Goal: Find contact information: Find contact information

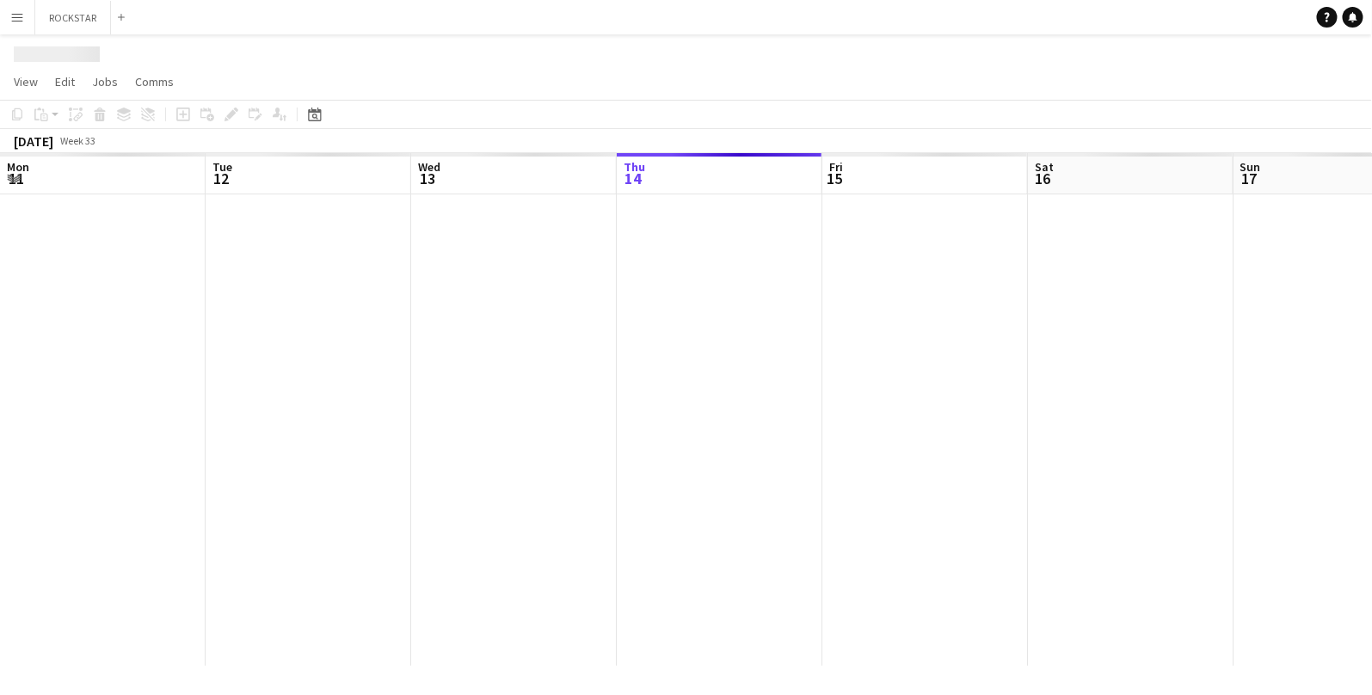
scroll to position [0, 410]
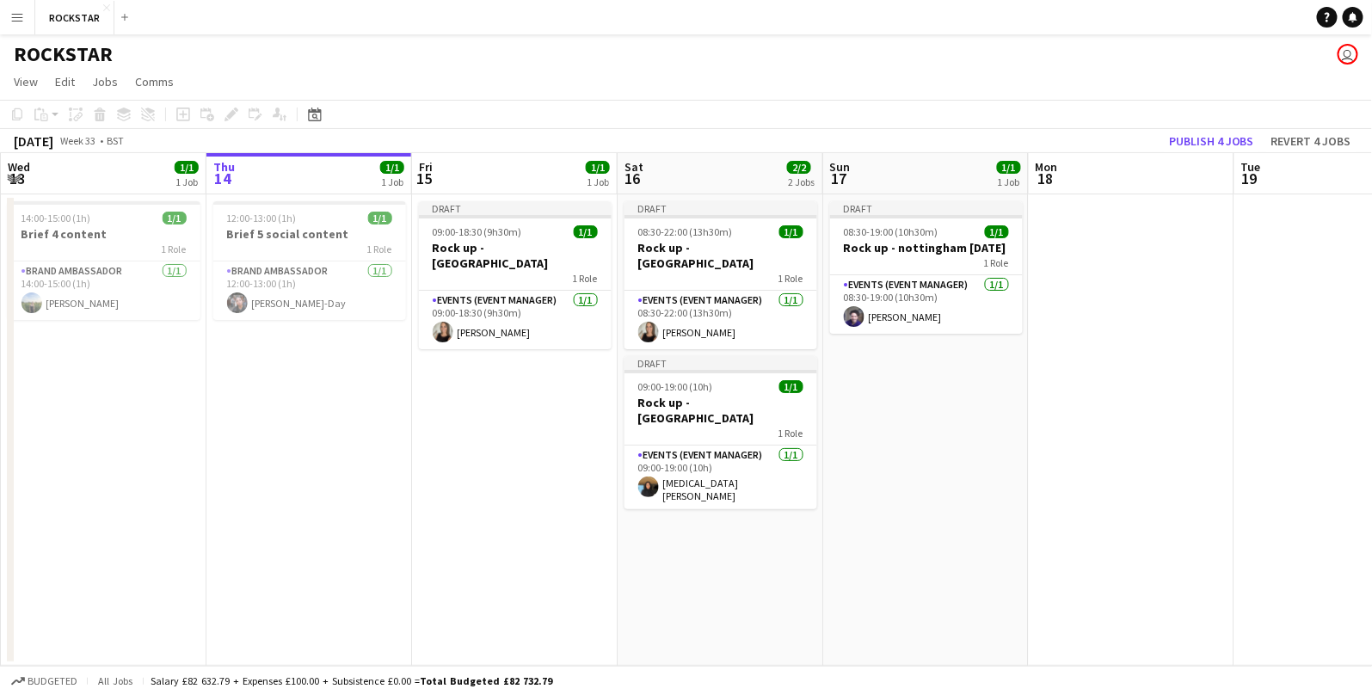
click at [248, 281] on app-card-role "Brand Ambassador [DATE] 12:00-13:00 (1h) [PERSON_NAME]" at bounding box center [309, 291] width 193 height 59
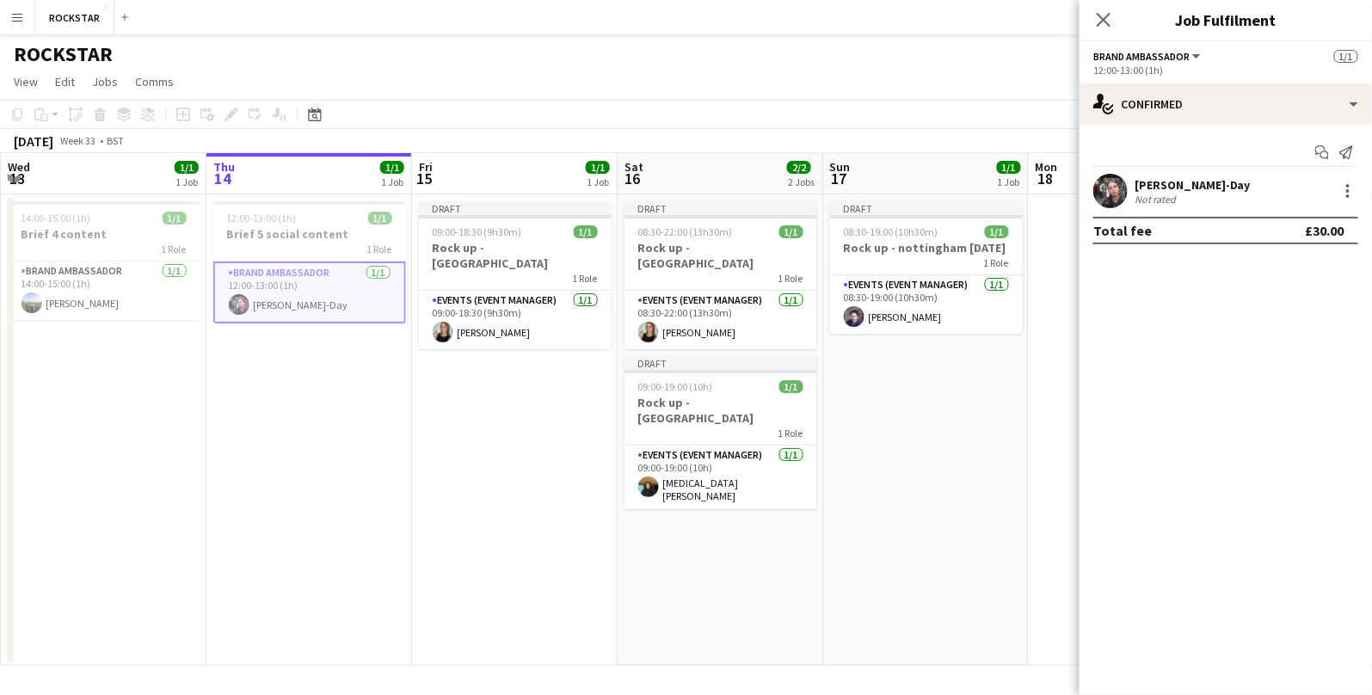
click at [274, 474] on app-date-cell "12:00-13:00 (1h) 1/1 Brief 5 social content 1 Role Brand Ambassador [DATE] 12:0…" at bounding box center [310, 430] width 206 height 472
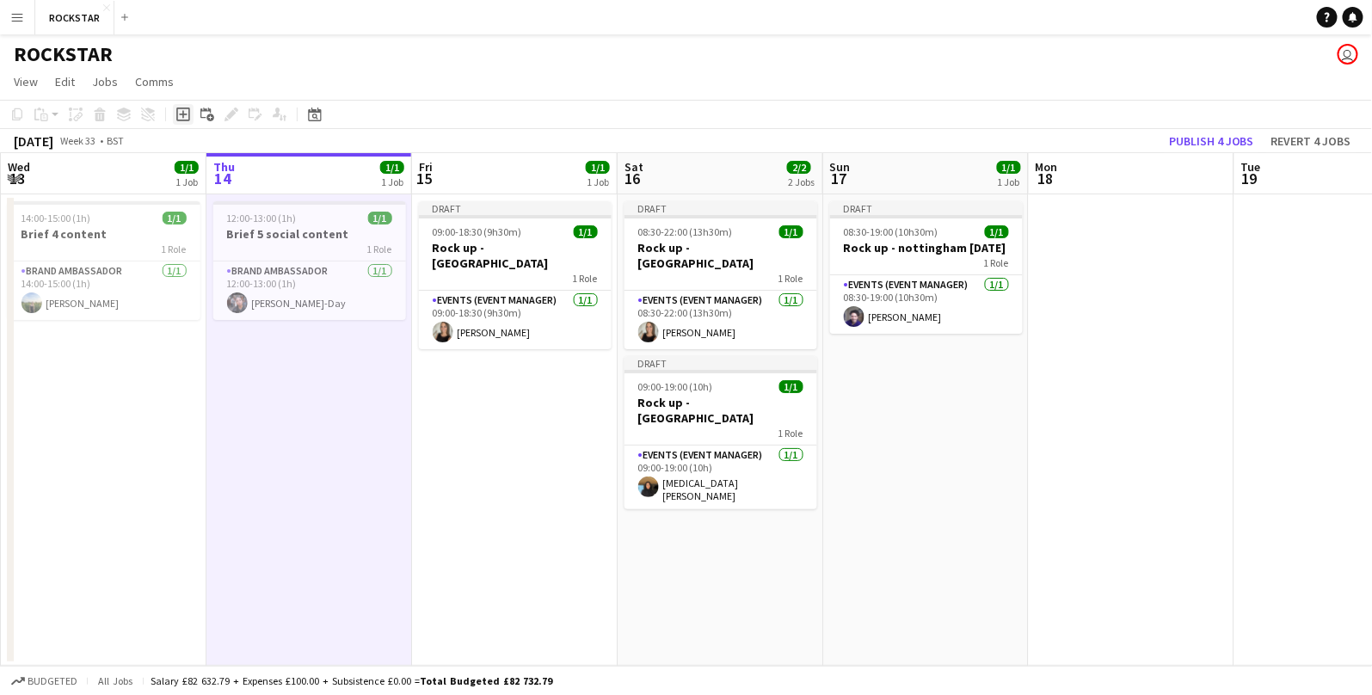
click at [180, 117] on icon "Add job" at bounding box center [183, 115] width 14 height 14
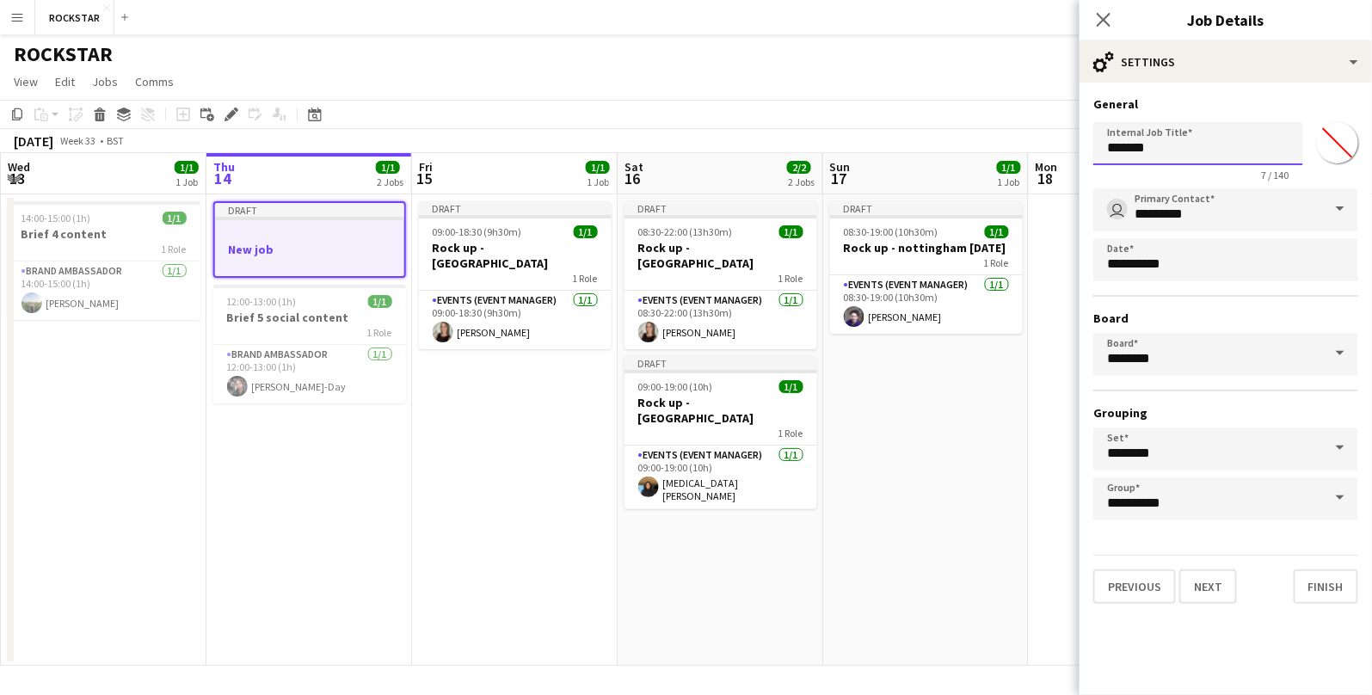
click at [1158, 157] on input "*******" at bounding box center [1199, 143] width 210 height 43
click at [1096, 21] on icon "Close pop-in" at bounding box center [1103, 19] width 16 height 16
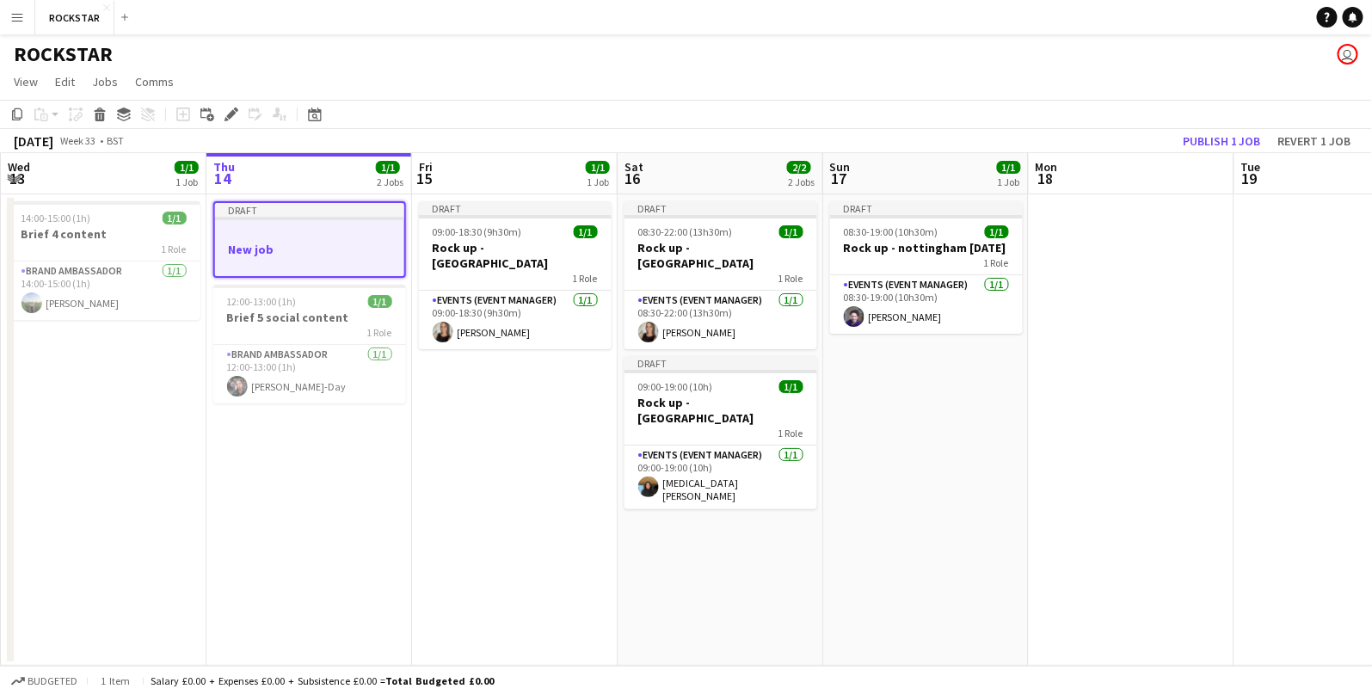
click at [79, 358] on app-date-cell "14:00-15:00 (1h) 1/1 Brief 4 content 1 Role Brand Ambassador [DATE] 14:00-15:00…" at bounding box center [104, 430] width 206 height 472
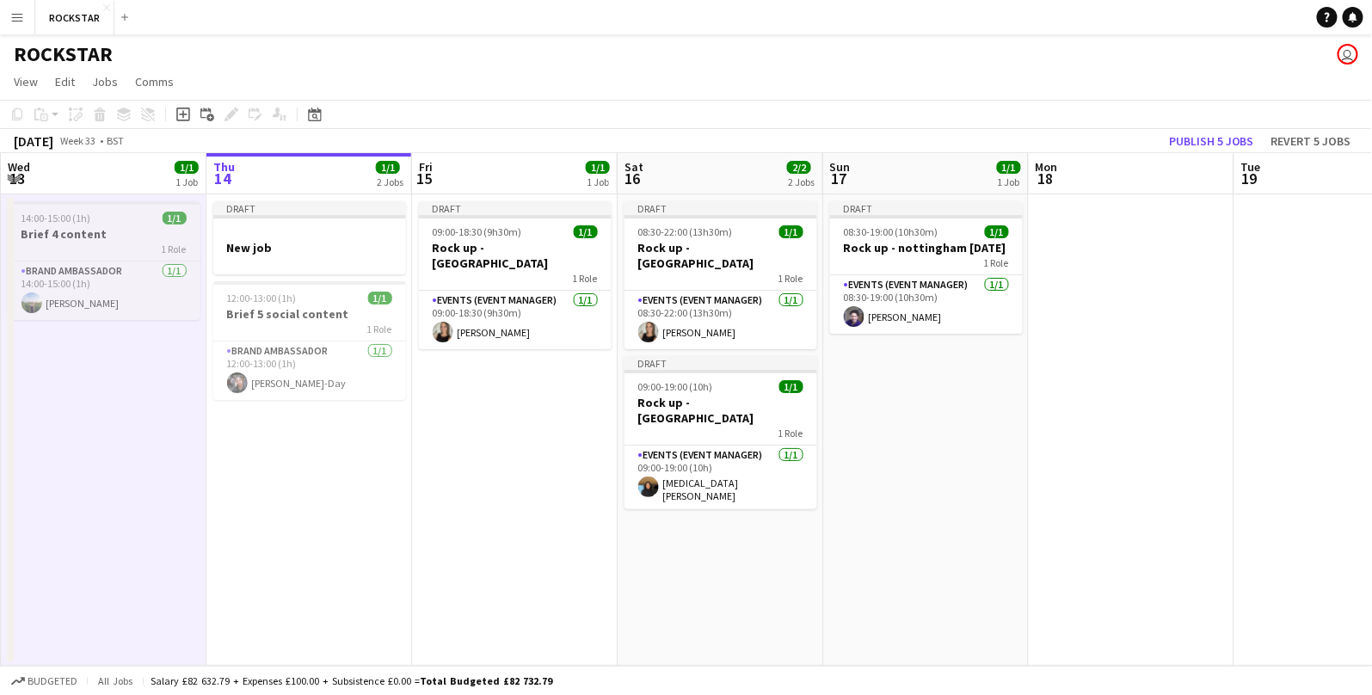
click at [79, 254] on div "1 Role" at bounding box center [104, 249] width 193 height 14
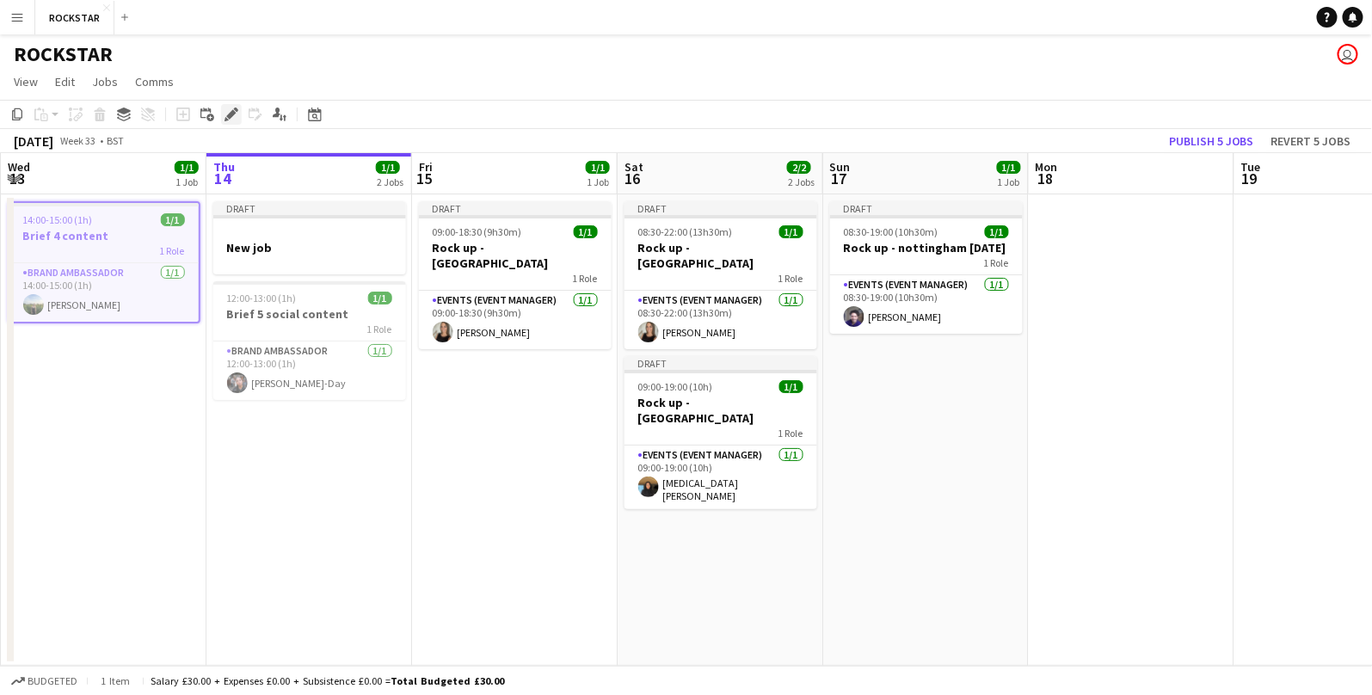
click at [231, 116] on icon at bounding box center [230, 114] width 9 height 9
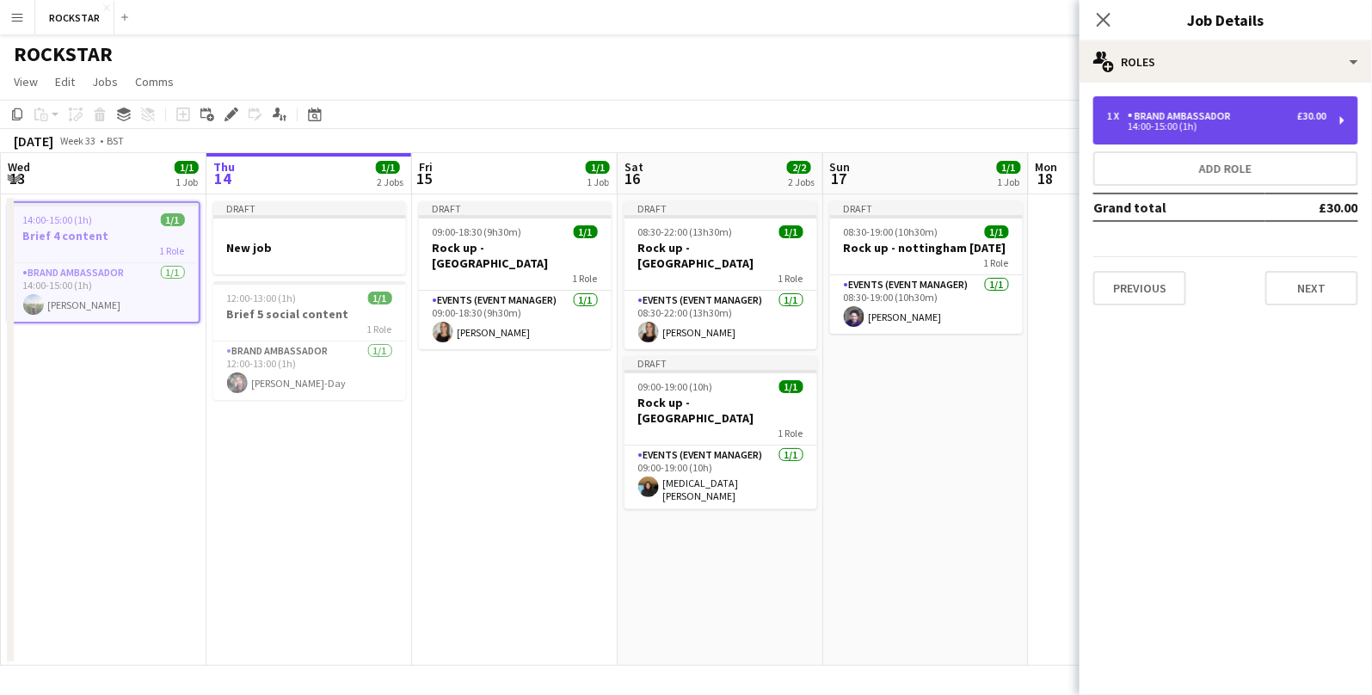
click at [1203, 120] on div "Brand Ambassador" at bounding box center [1183, 116] width 110 height 12
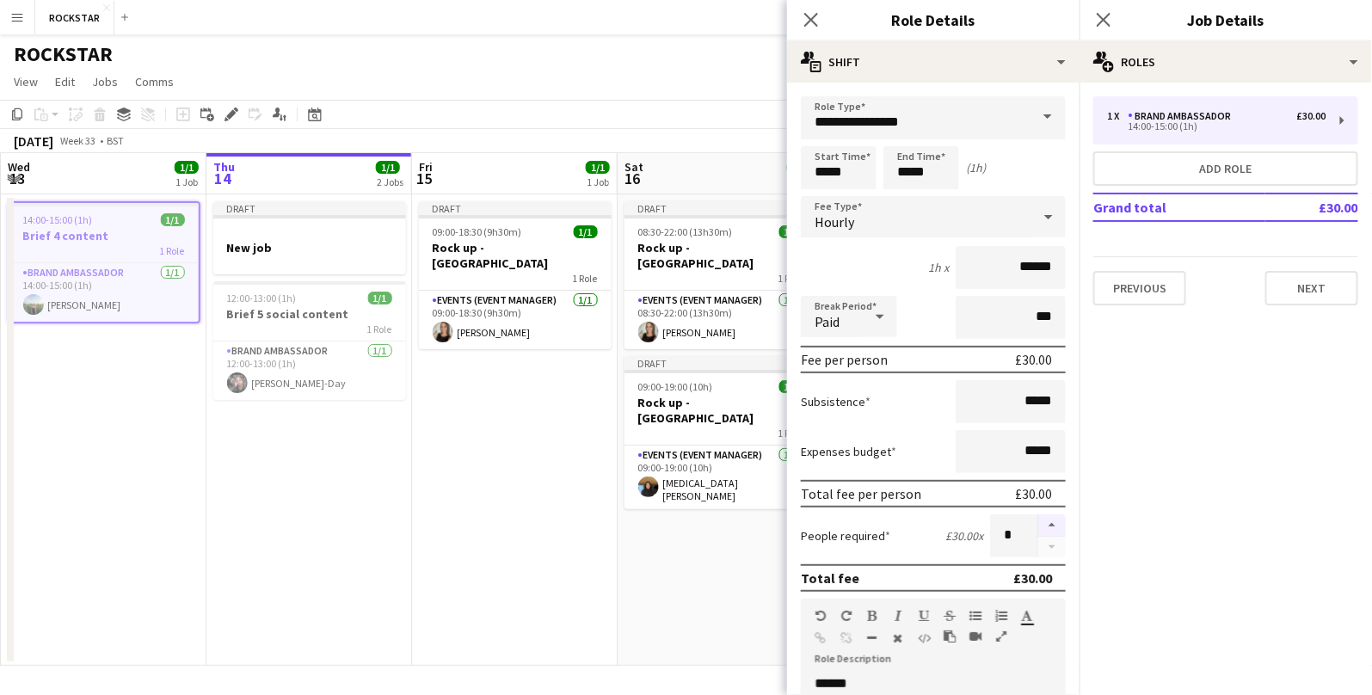
click at [1049, 521] on button "button" at bounding box center [1053, 526] width 28 height 22
type input "*"
click at [1107, 25] on icon "Close pop-in" at bounding box center [1103, 19] width 16 height 16
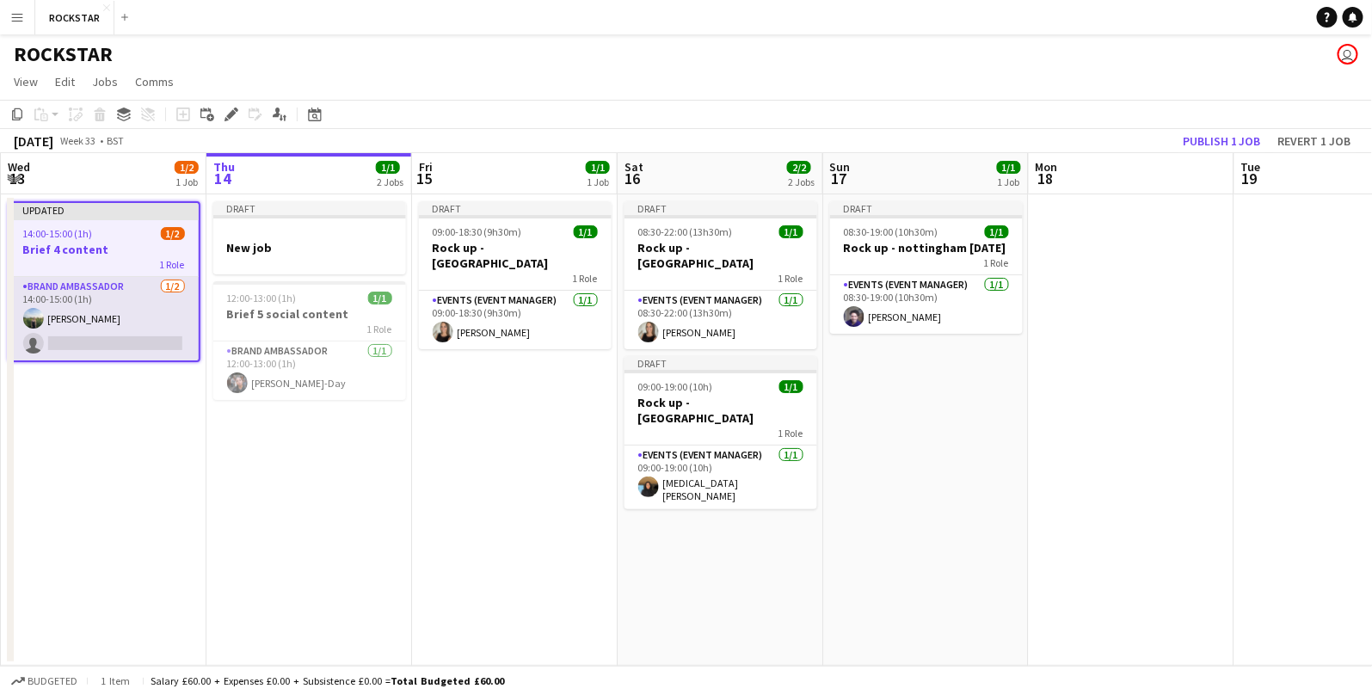
click at [142, 336] on app-card-role "Brand Ambassador [DATE] 14:00-15:00 (1h) [PERSON_NAME] single-neutral-actions" at bounding box center [103, 318] width 189 height 83
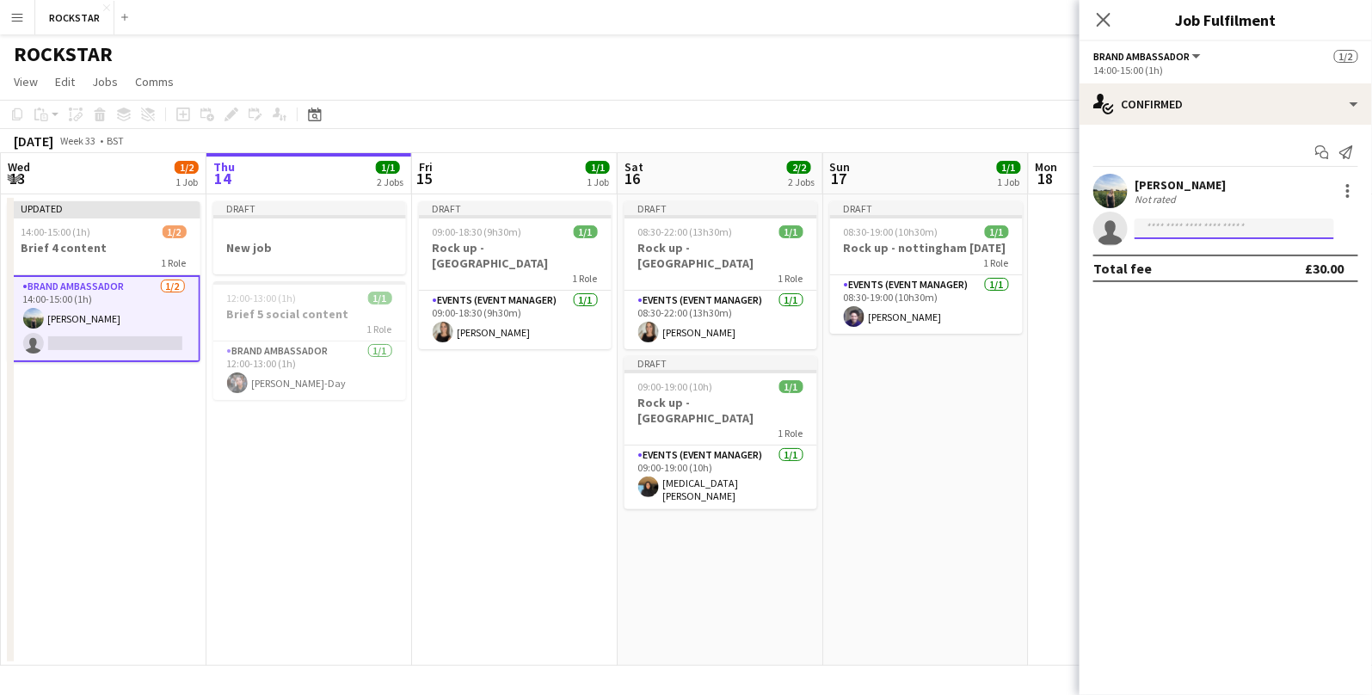
click at [1214, 220] on input at bounding box center [1235, 229] width 200 height 21
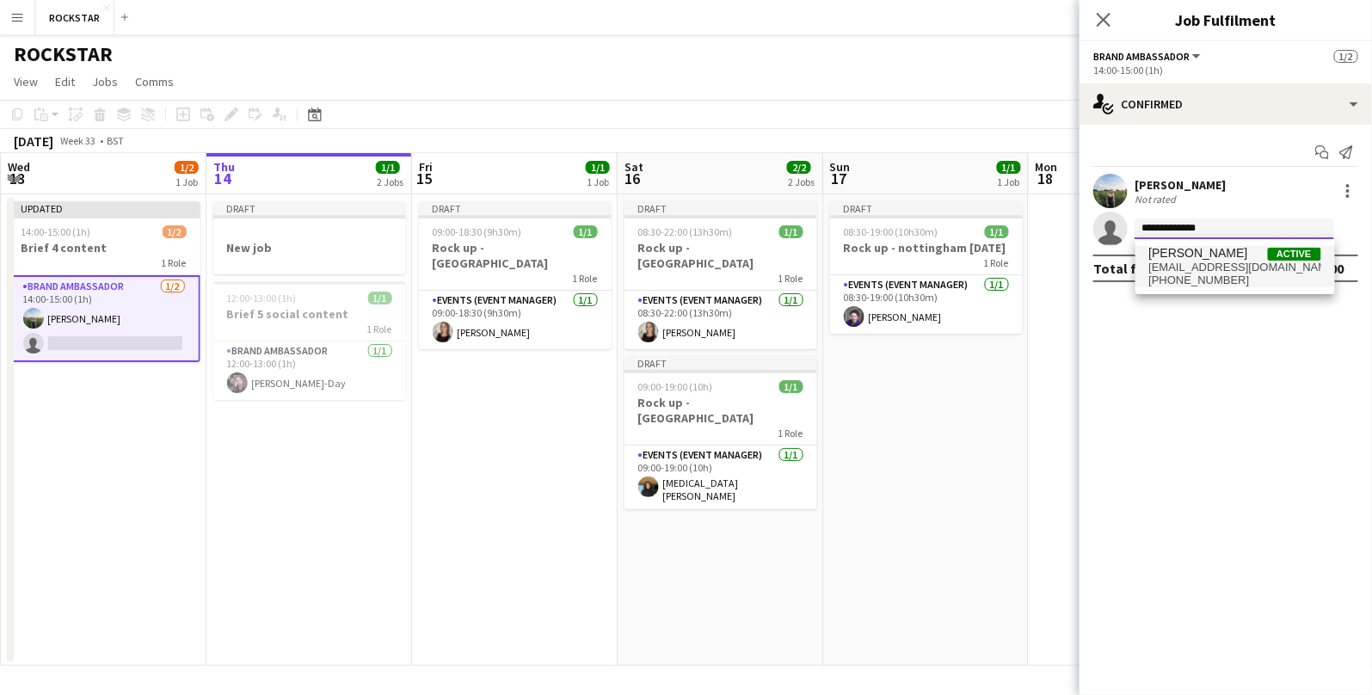
type input "**********"
click at [1218, 261] on span "[EMAIL_ADDRESS][DOMAIN_NAME]" at bounding box center [1236, 268] width 172 height 14
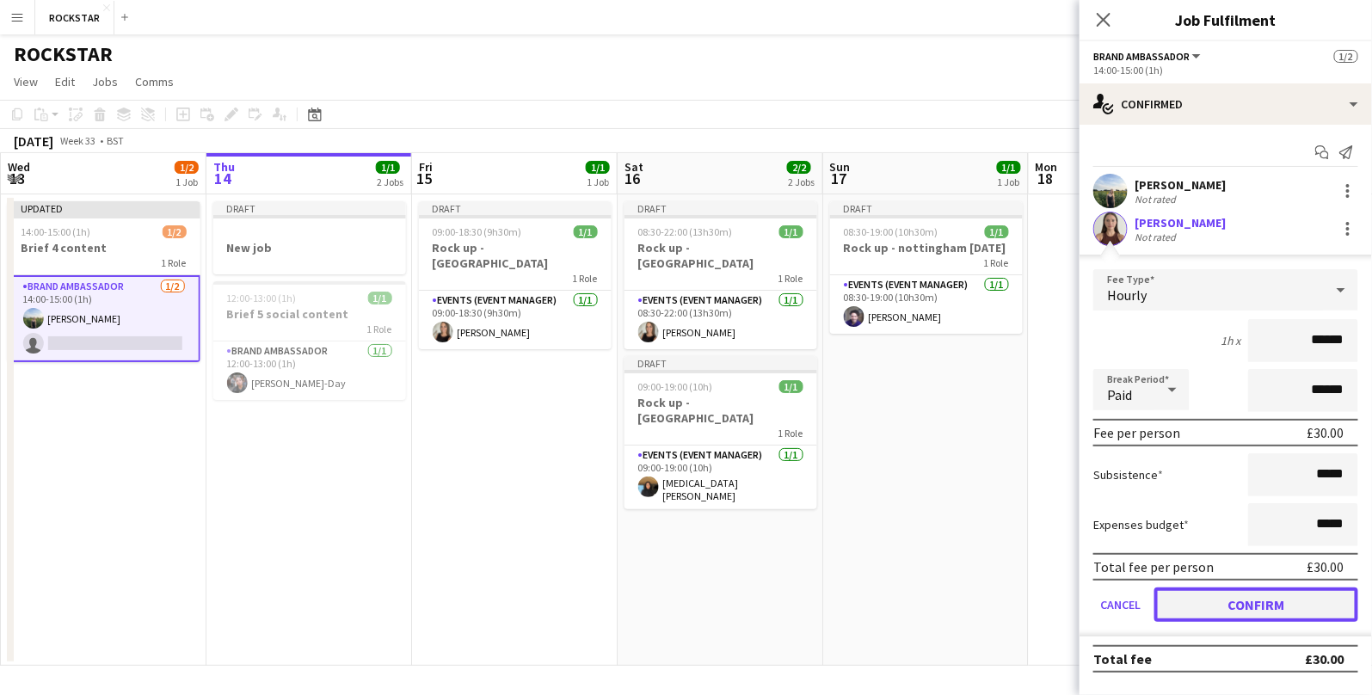
click at [1212, 603] on button "Confirm" at bounding box center [1257, 605] width 204 height 34
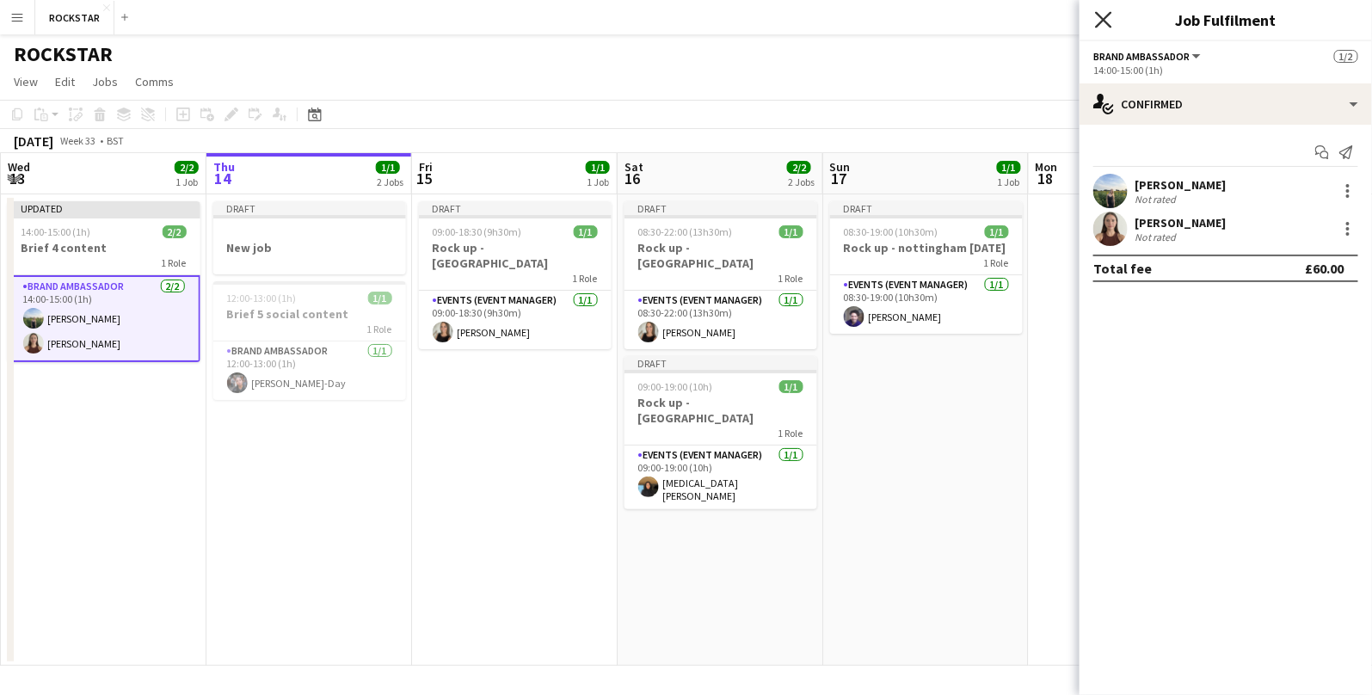
click at [1107, 15] on icon "Close pop-in" at bounding box center [1103, 19] width 16 height 16
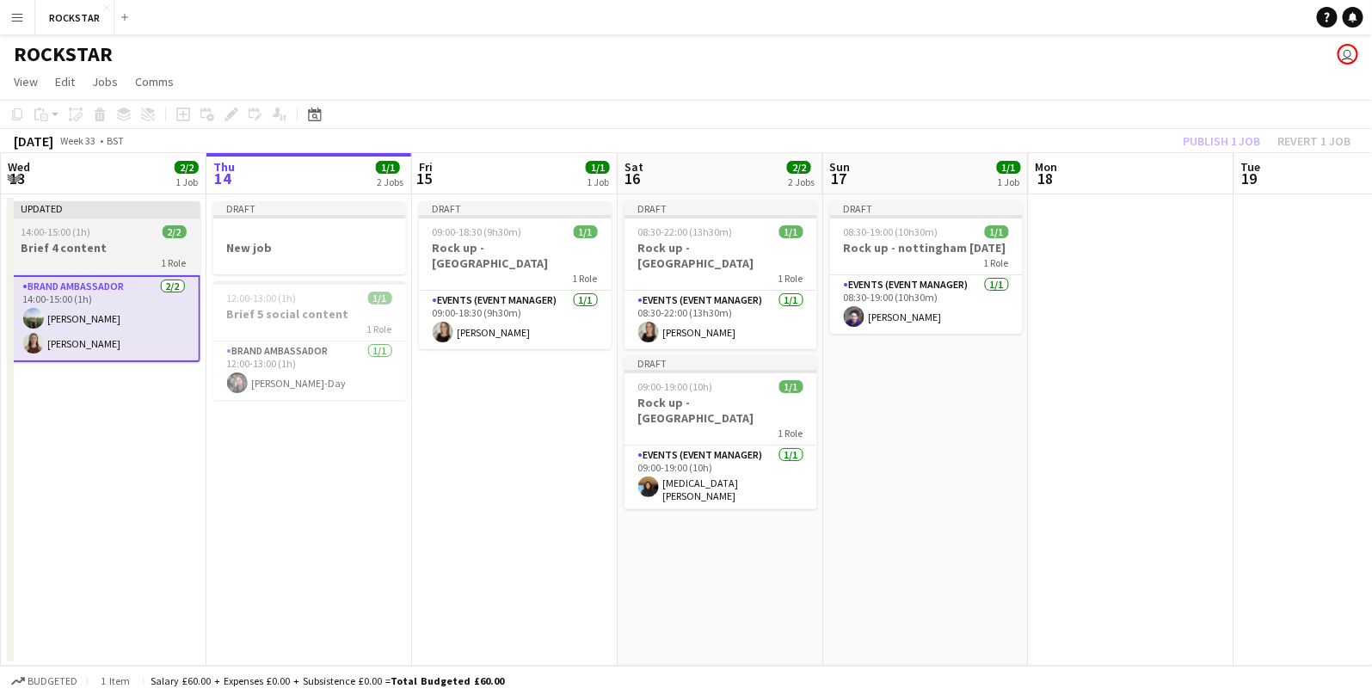
click at [98, 232] on div "14:00-15:00 (1h) 2/2" at bounding box center [104, 231] width 193 height 13
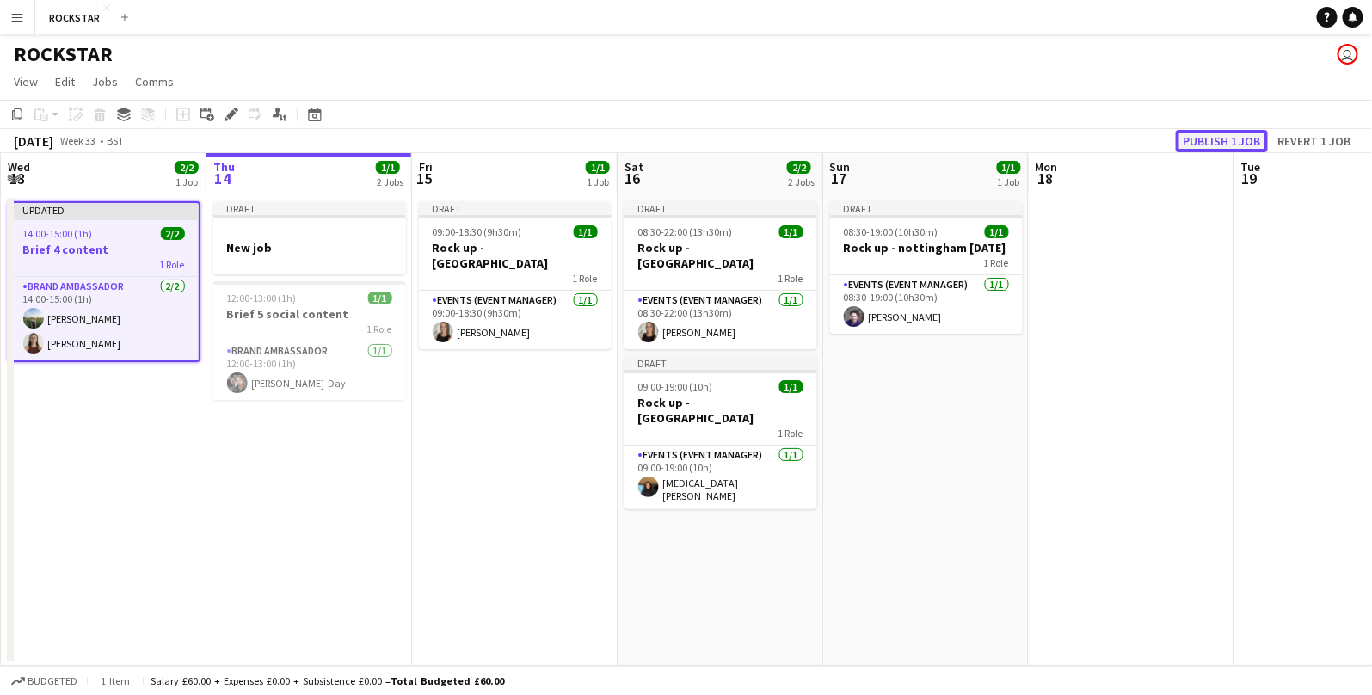
click at [1218, 144] on button "Publish 1 job" at bounding box center [1222, 141] width 92 height 22
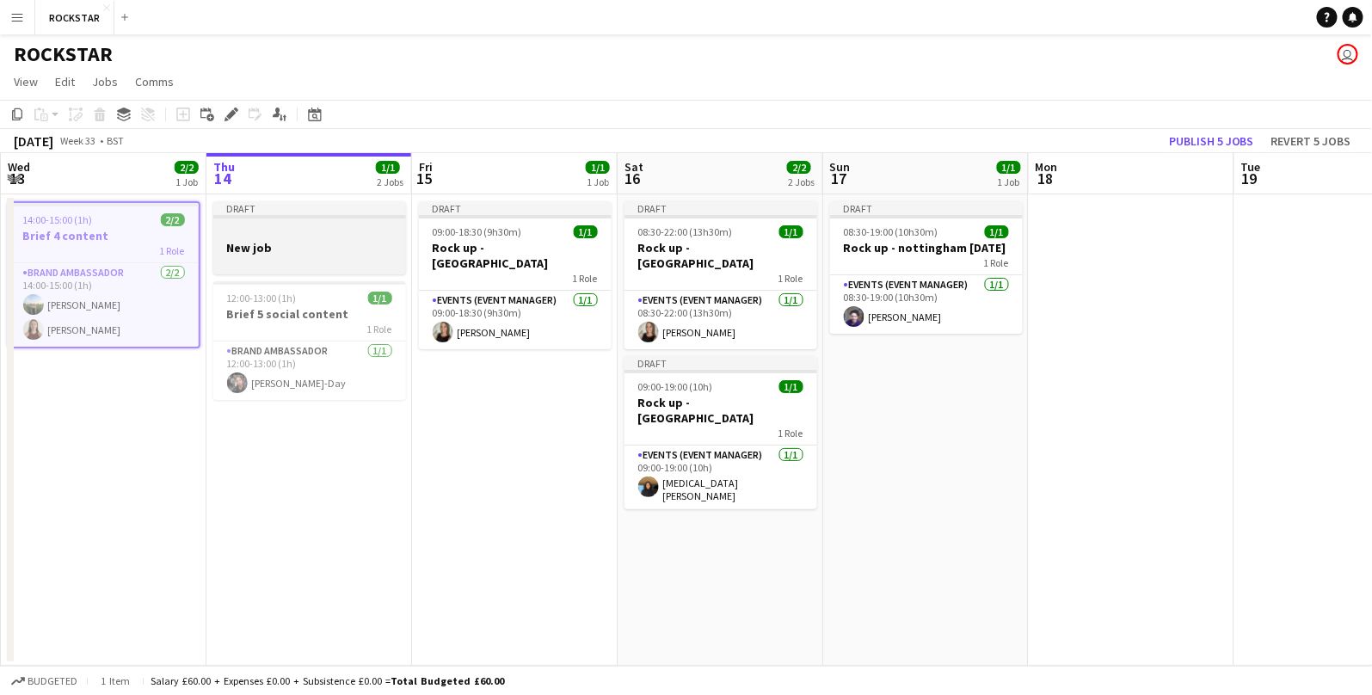
click at [278, 242] on h3 "New job" at bounding box center [309, 247] width 193 height 15
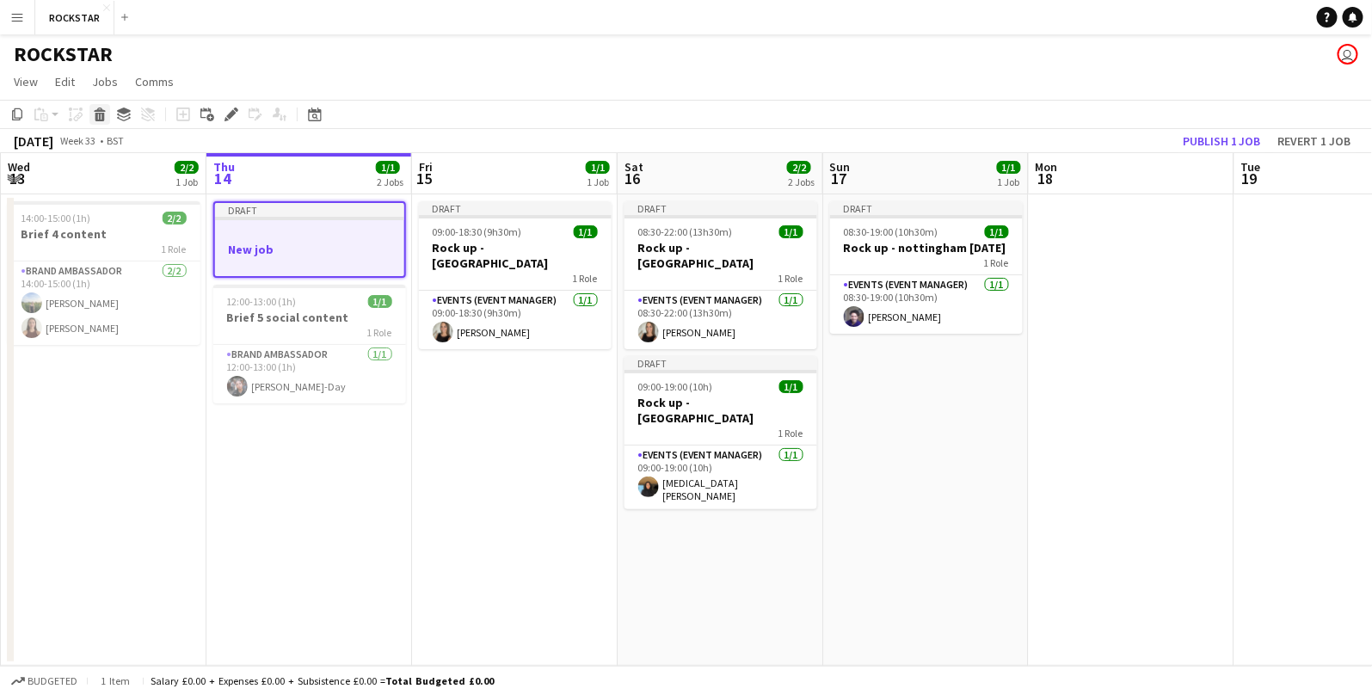
click at [94, 110] on icon at bounding box center [99, 110] width 11 height 4
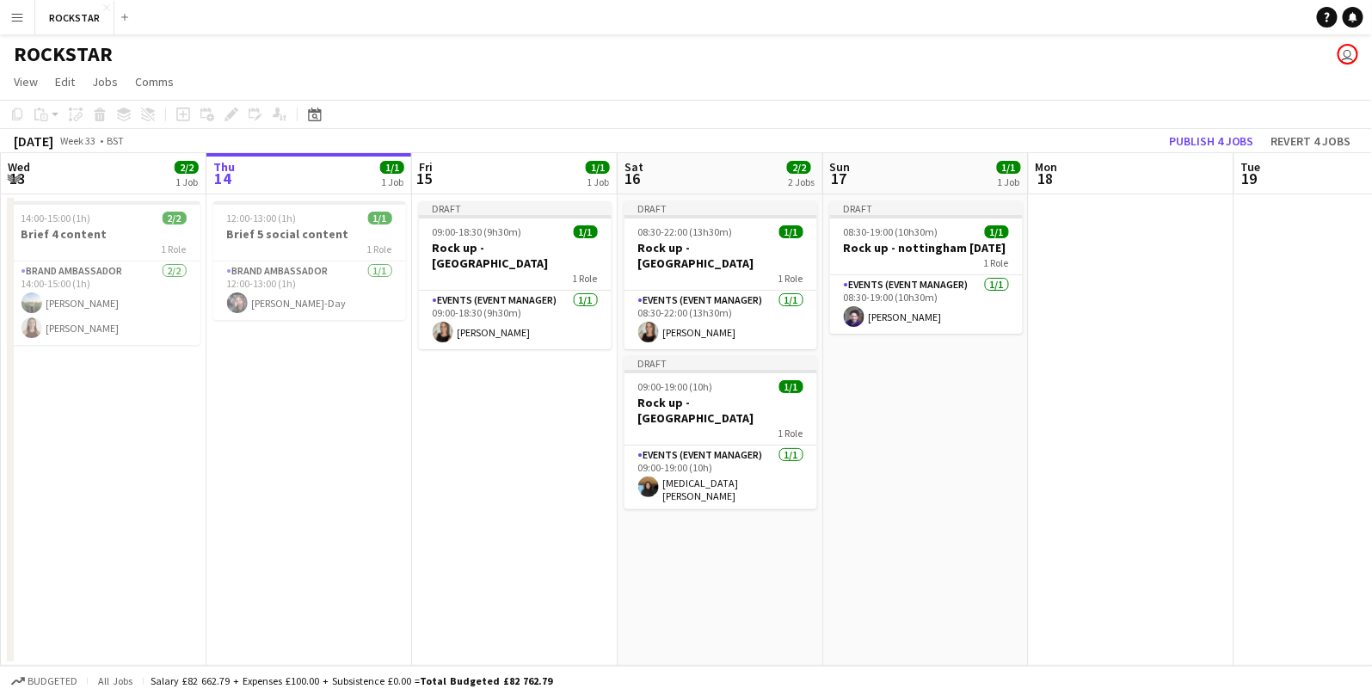
click at [296, 505] on app-date-cell "12:00-13:00 (1h) 1/1 Brief 5 social content 1 Role Brand Ambassador [DATE] 12:0…" at bounding box center [310, 430] width 206 height 472
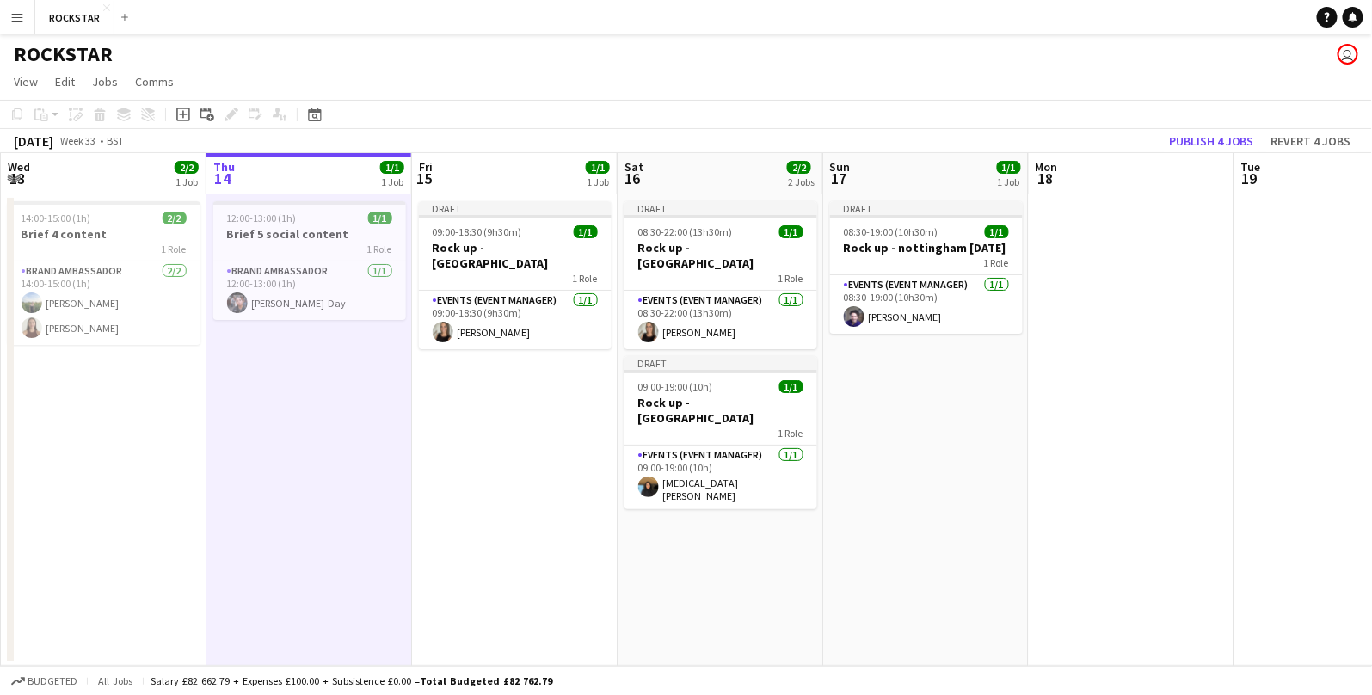
click at [24, 18] on button "Menu" at bounding box center [17, 17] width 34 height 34
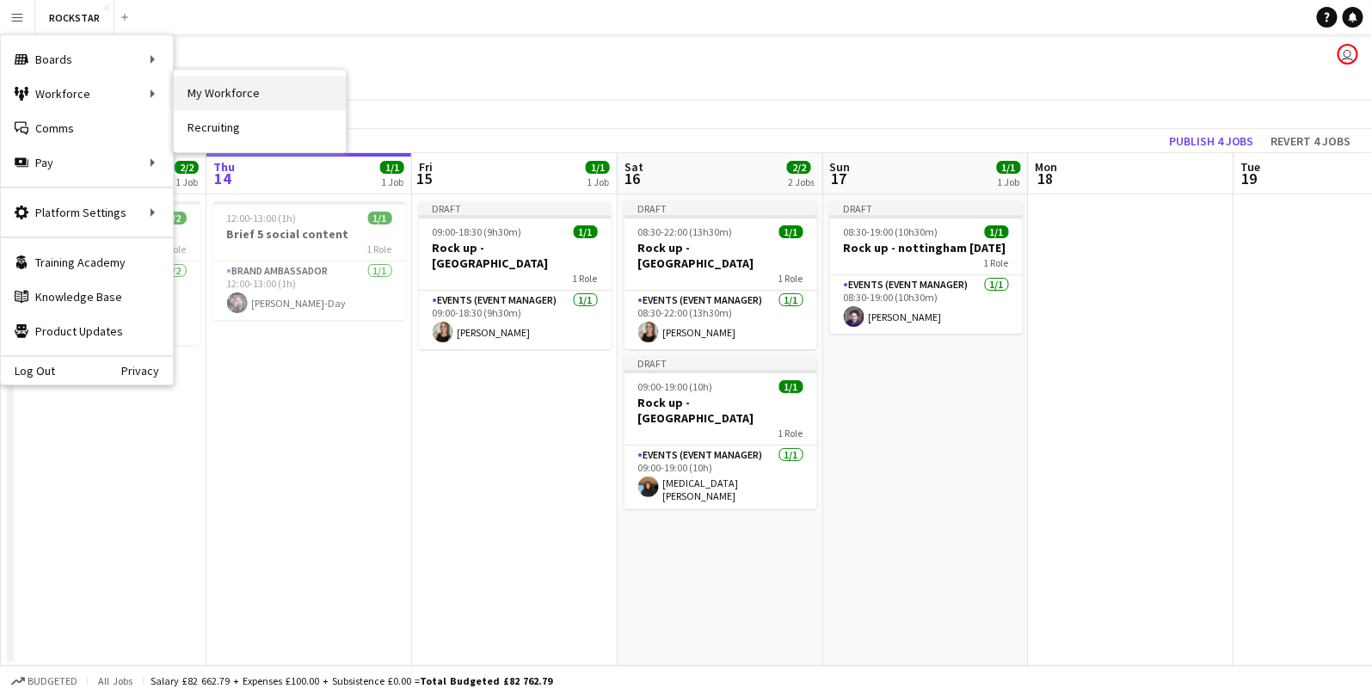
click at [281, 88] on link "My Workforce" at bounding box center [260, 94] width 172 height 34
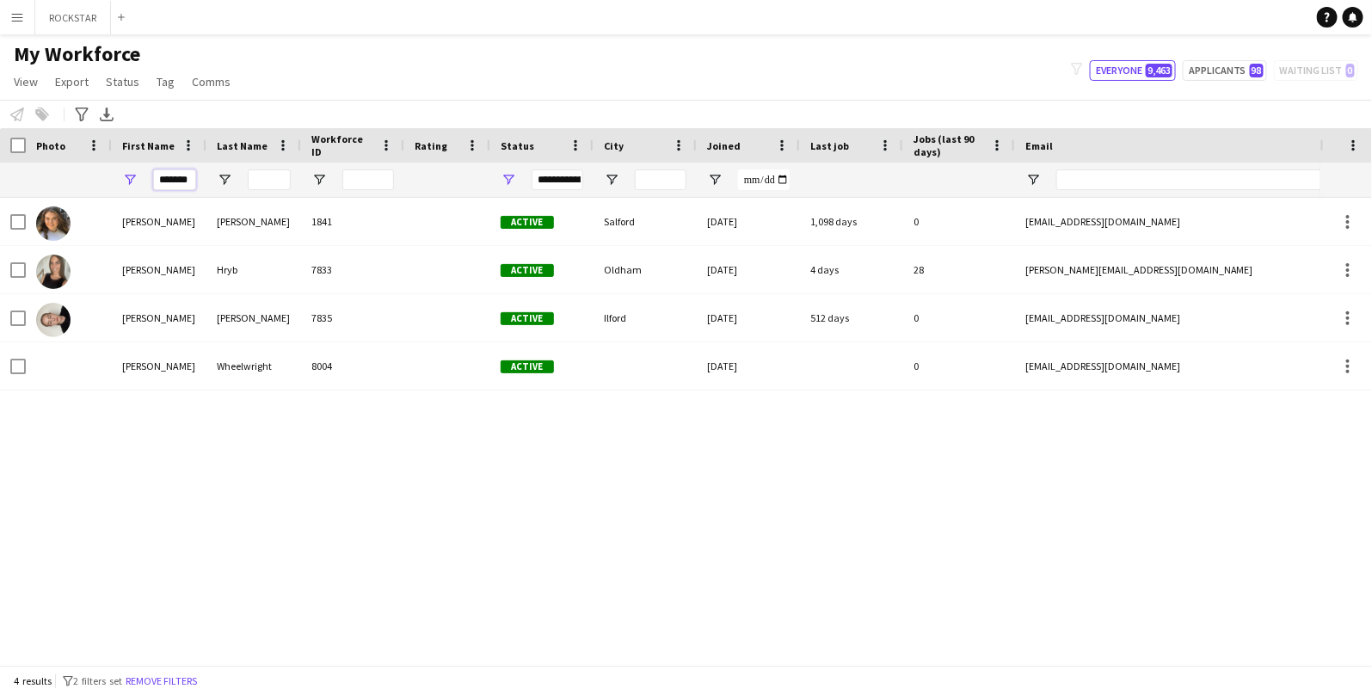
click at [174, 183] on input "*******" at bounding box center [174, 180] width 43 height 21
type input "*****"
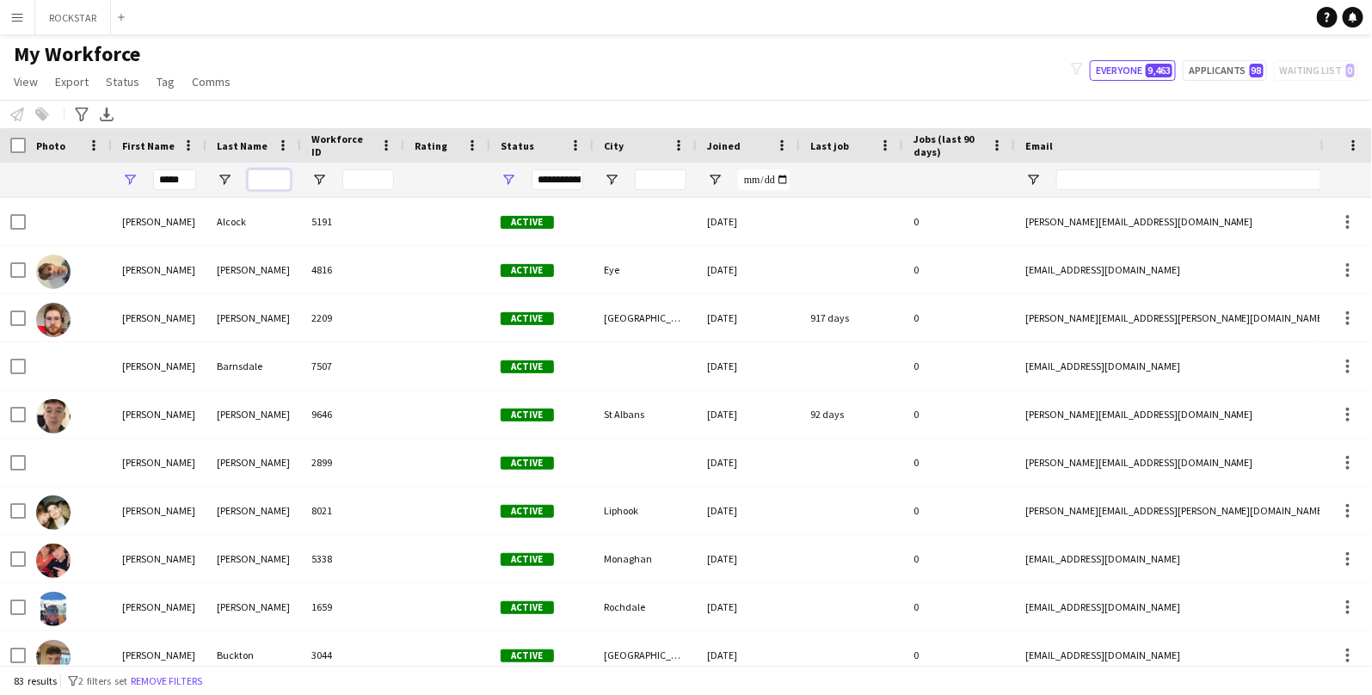
click at [276, 181] on input "Last Name Filter Input" at bounding box center [269, 180] width 43 height 21
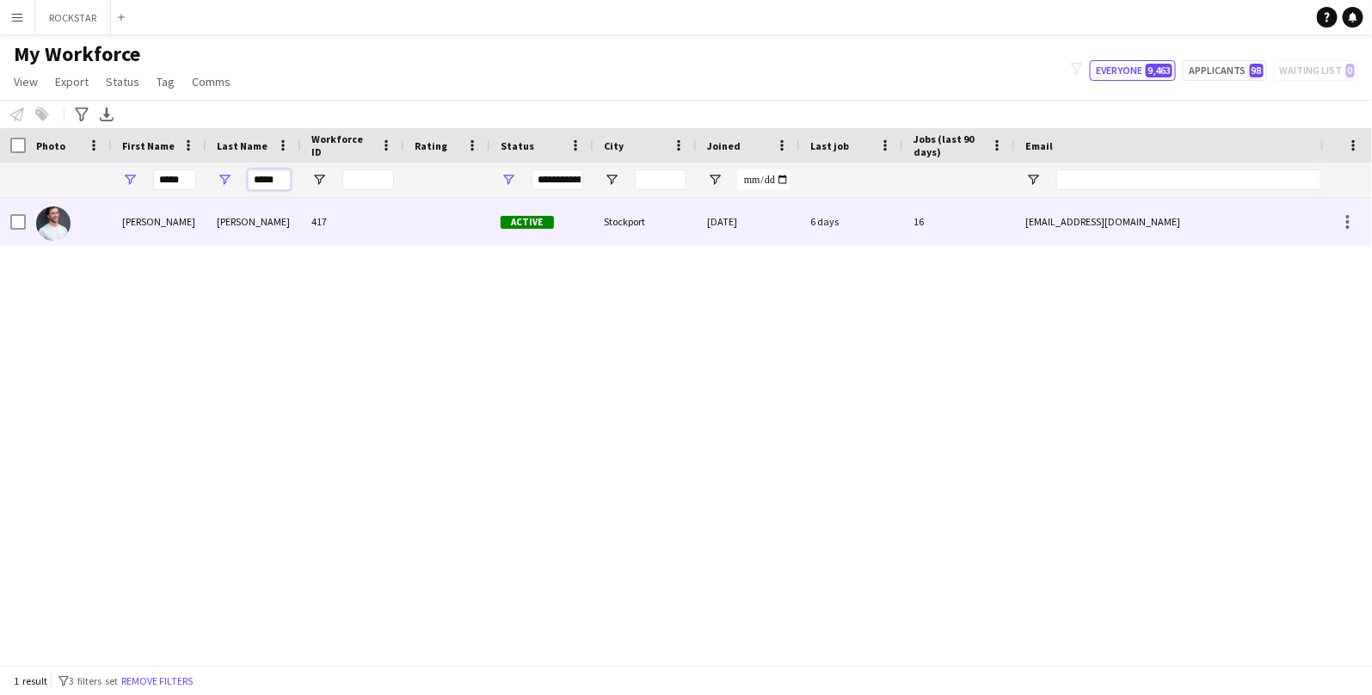
type input "*****"
click at [1136, 220] on div "[EMAIL_ADDRESS][DOMAIN_NAME]" at bounding box center [1187, 221] width 344 height 47
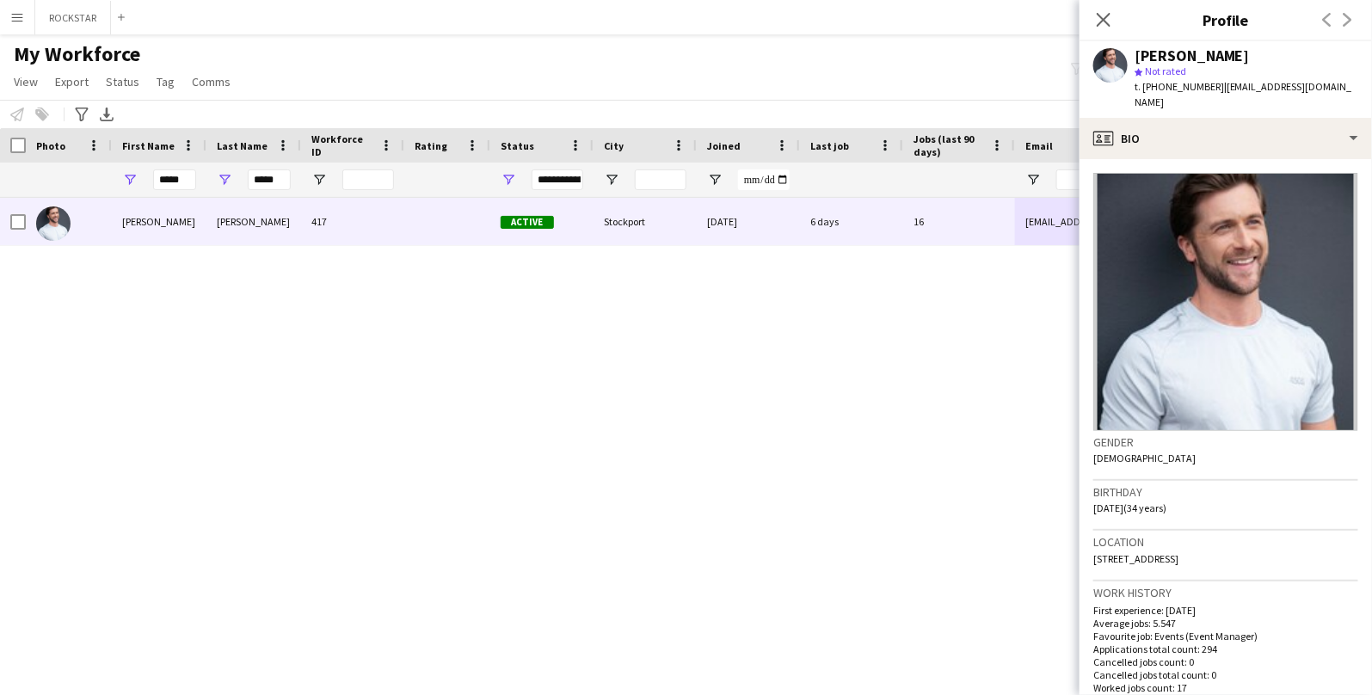
drag, startPoint x: 1217, startPoint y: 88, endPoint x: 1222, endPoint y: 99, distance: 12.3
click at [1222, 99] on div "t. [PHONE_NUMBER] | [EMAIL_ADDRESS][DOMAIN_NAME]" at bounding box center [1247, 94] width 224 height 31
copy span "[EMAIL_ADDRESS][DOMAIN_NAME]"
click at [1222, 99] on div "t. [PHONE_NUMBER] | [EMAIL_ADDRESS][DOMAIN_NAME]" at bounding box center [1247, 94] width 224 height 31
click at [755, 489] on div "[PERSON_NAME] 417 Active Stockport [DATE] 6 days 16 [EMAIL_ADDRESS][DOMAIN_NAME…" at bounding box center [660, 431] width 1321 height 467
